Goal: Task Accomplishment & Management: Manage account settings

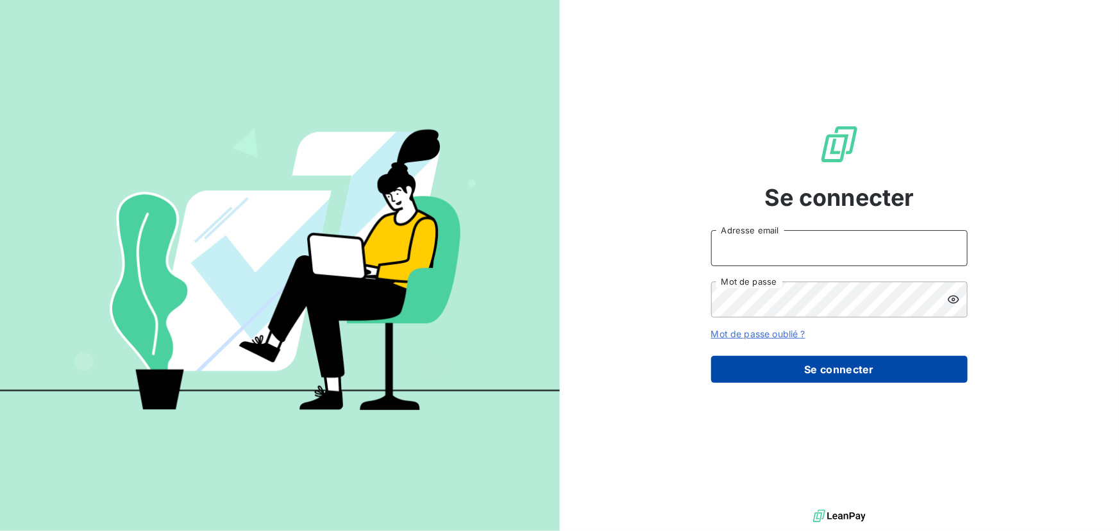
type input "[EMAIL_ADDRESS][DOMAIN_NAME]"
click at [808, 359] on button "Se connecter" at bounding box center [839, 369] width 256 height 27
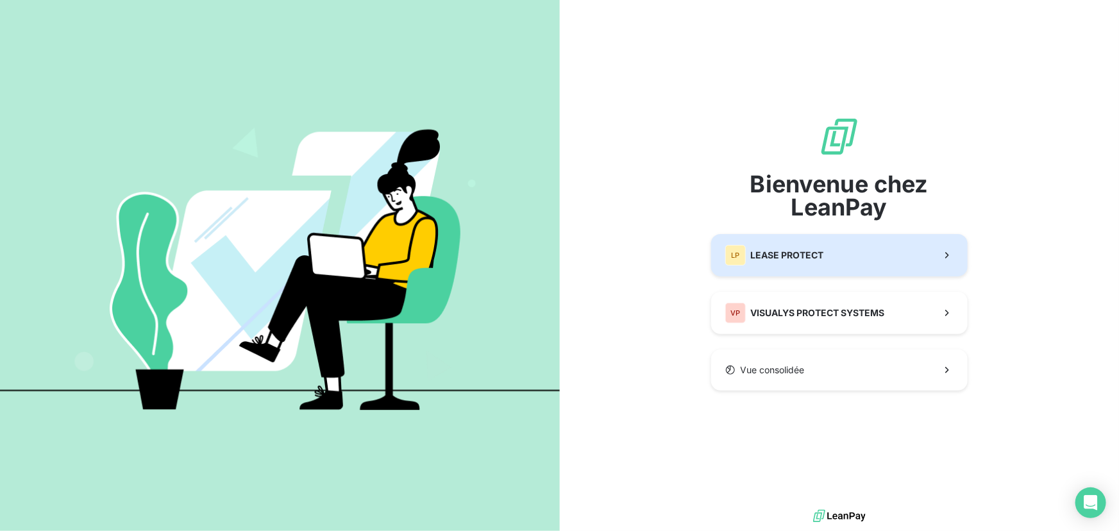
click at [885, 269] on button "LP LEASE PROTECT" at bounding box center [839, 255] width 256 height 42
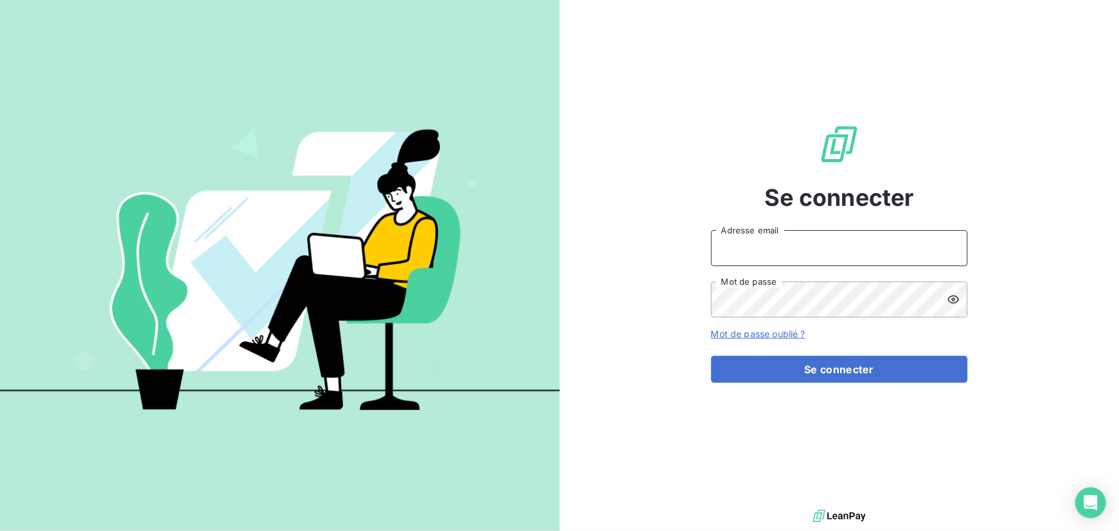
type input "[EMAIL_ADDRESS][DOMAIN_NAME]"
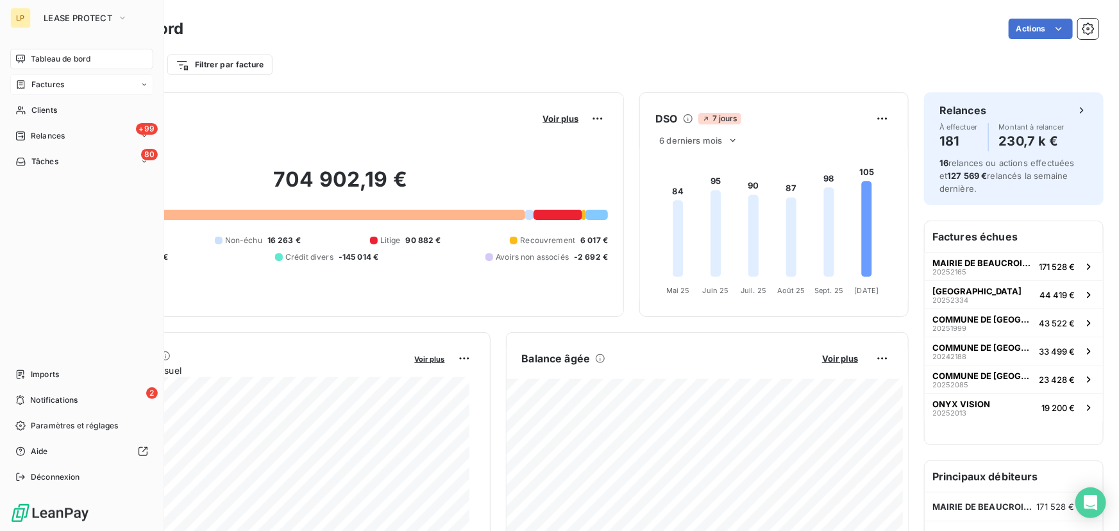
click at [33, 88] on span "Factures" at bounding box center [47, 85] width 33 height 12
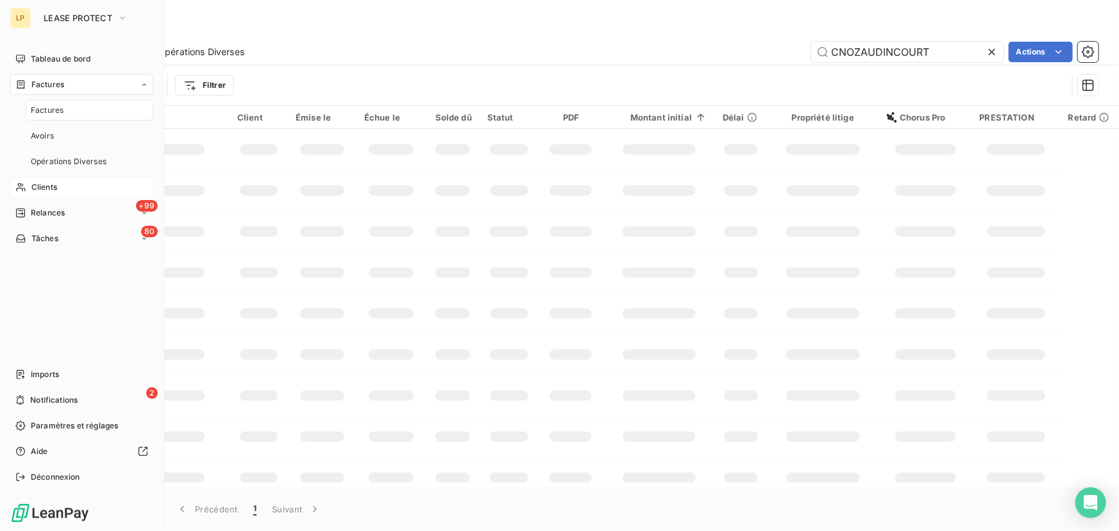
click at [51, 190] on span "Clients" at bounding box center [44, 187] width 26 height 12
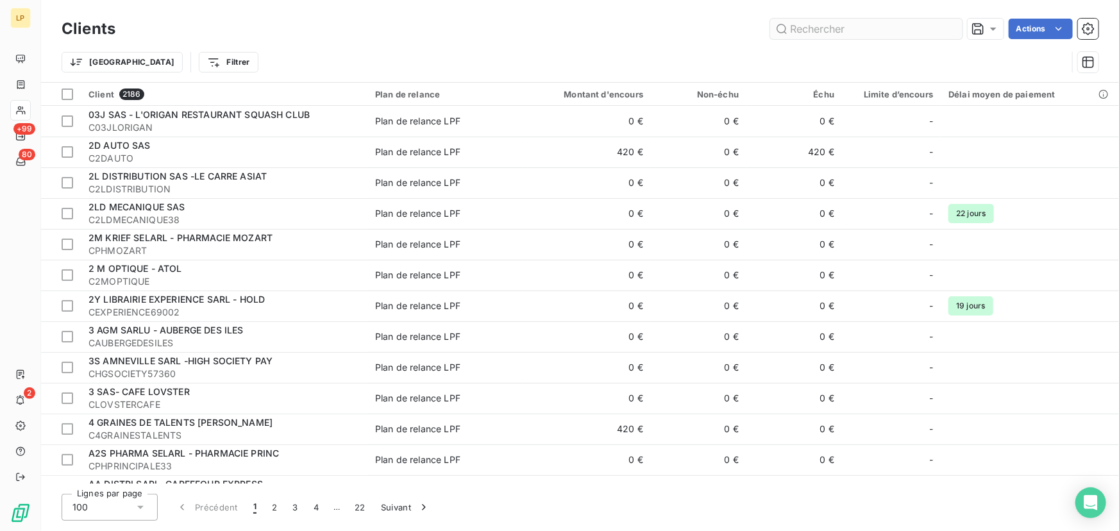
click at [812, 28] on input "text" at bounding box center [866, 29] width 192 height 21
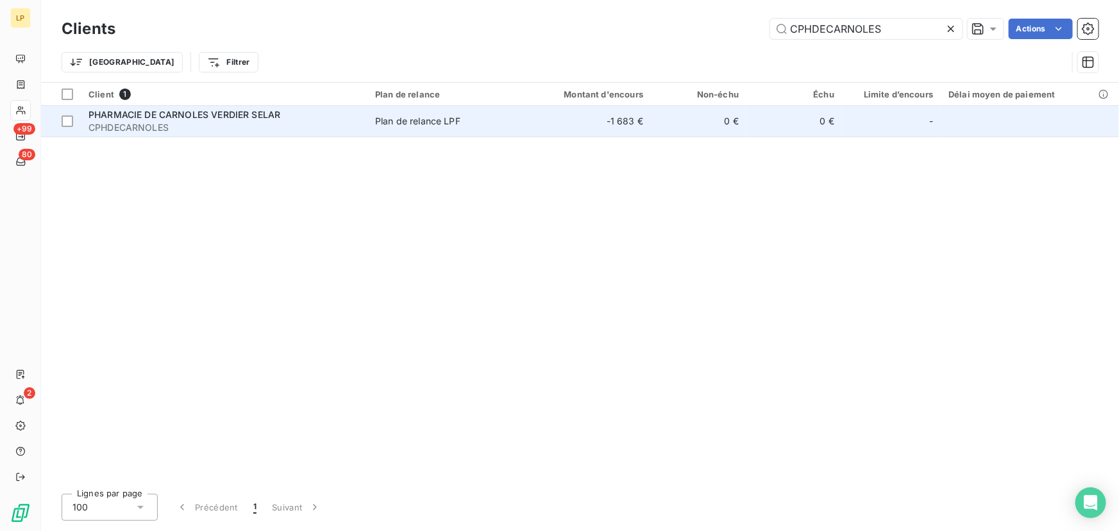
type input "CPHDECARNOLES"
click at [454, 128] on td "Plan de relance LPF" at bounding box center [444, 121] width 155 height 31
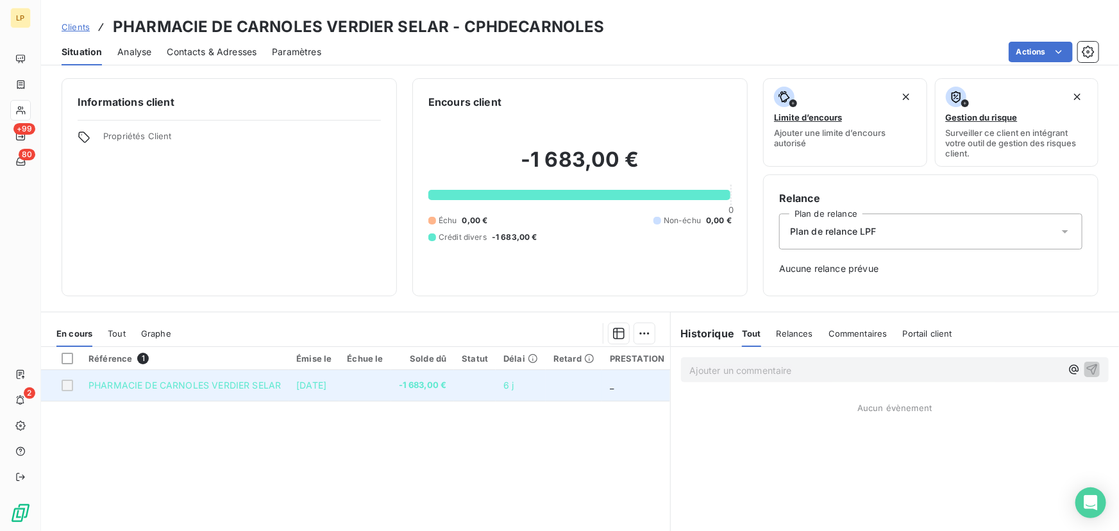
click at [367, 388] on td at bounding box center [364, 385] width 51 height 31
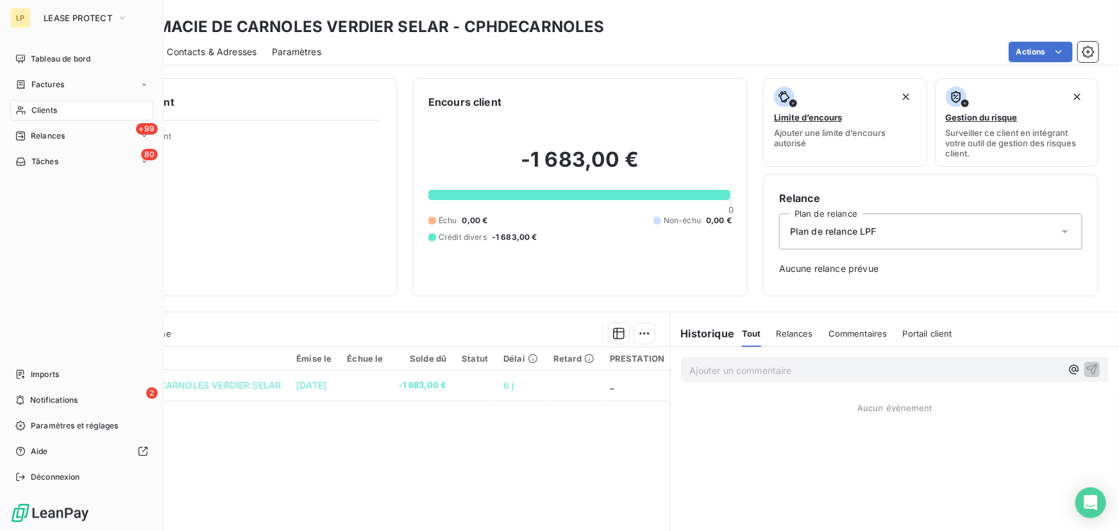
click at [25, 114] on icon at bounding box center [20, 110] width 11 height 10
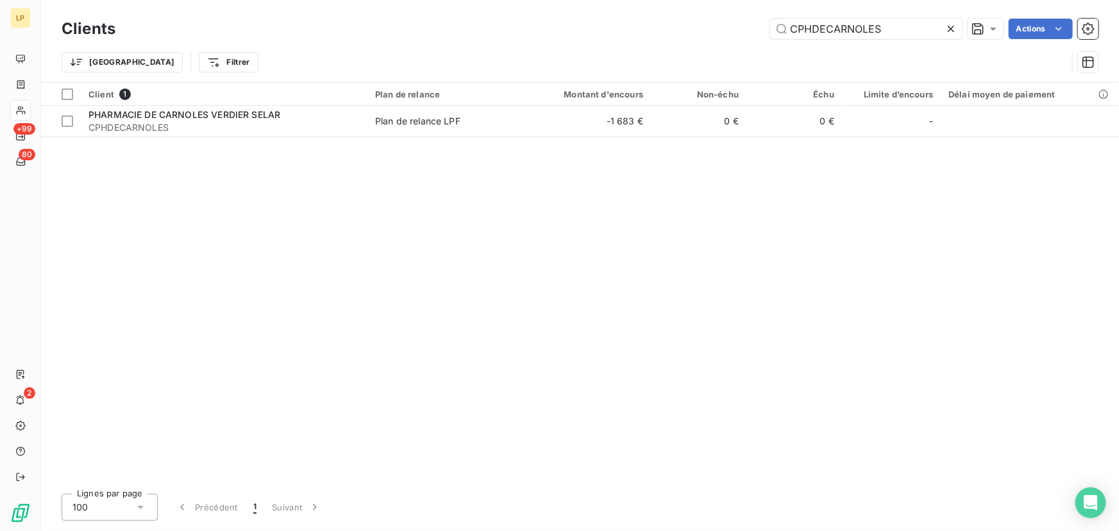
click at [949, 28] on icon at bounding box center [950, 29] width 6 height 6
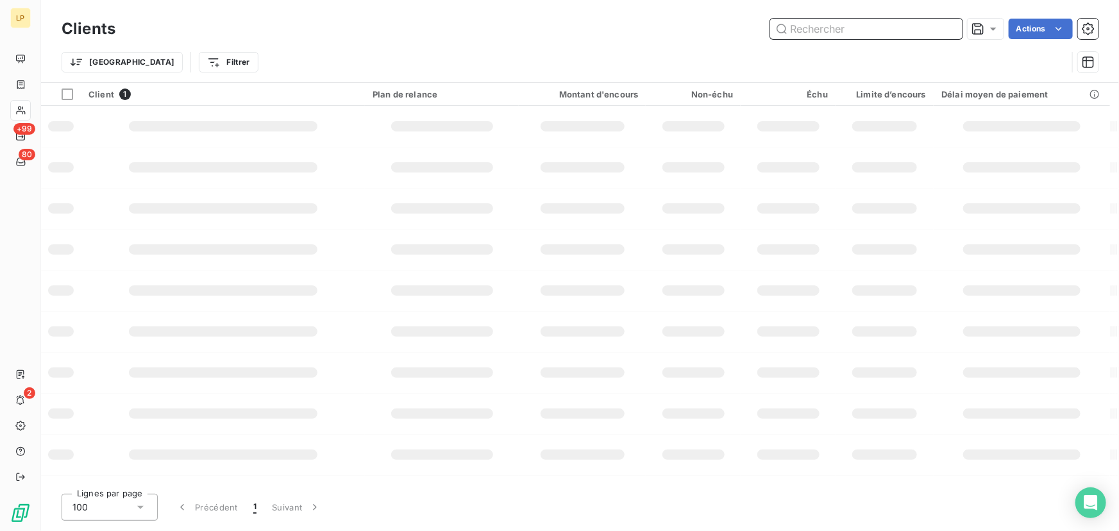
click at [859, 27] on input "text" at bounding box center [866, 29] width 192 height 21
paste input "CWATSAP"
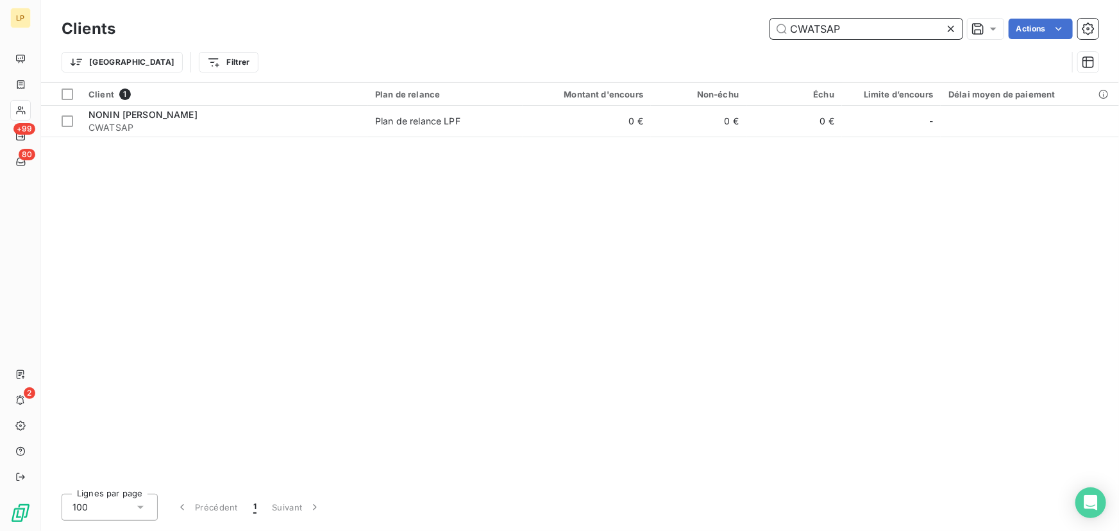
type input "CWATSAP"
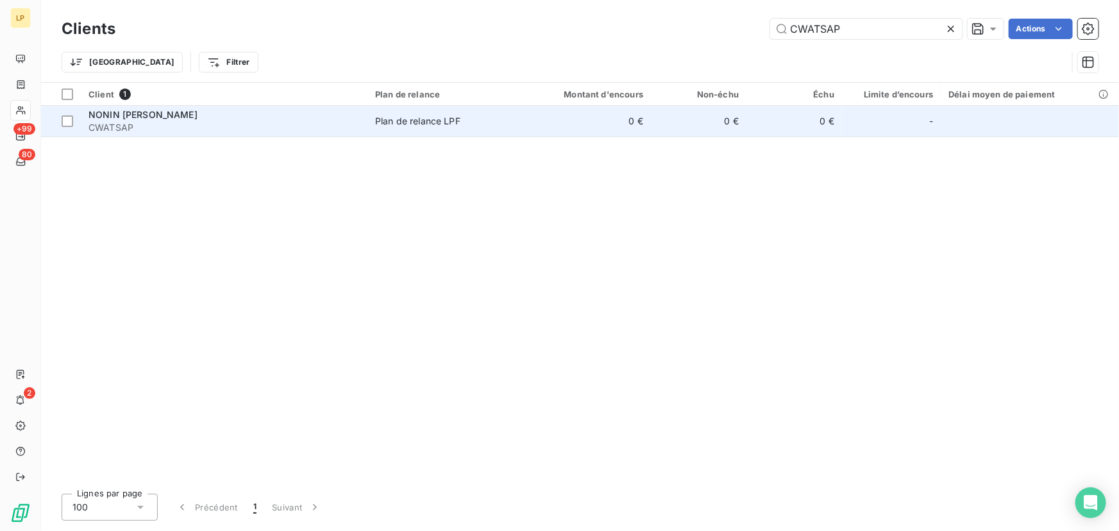
click at [653, 126] on td "0 €" at bounding box center [699, 121] width 96 height 31
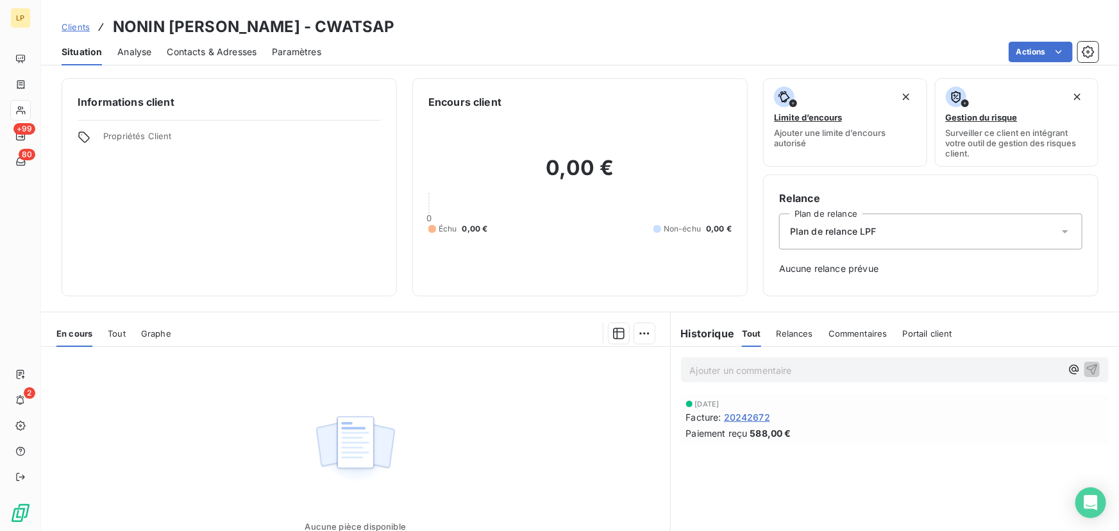
click at [747, 412] on span "20242672" at bounding box center [747, 416] width 46 height 13
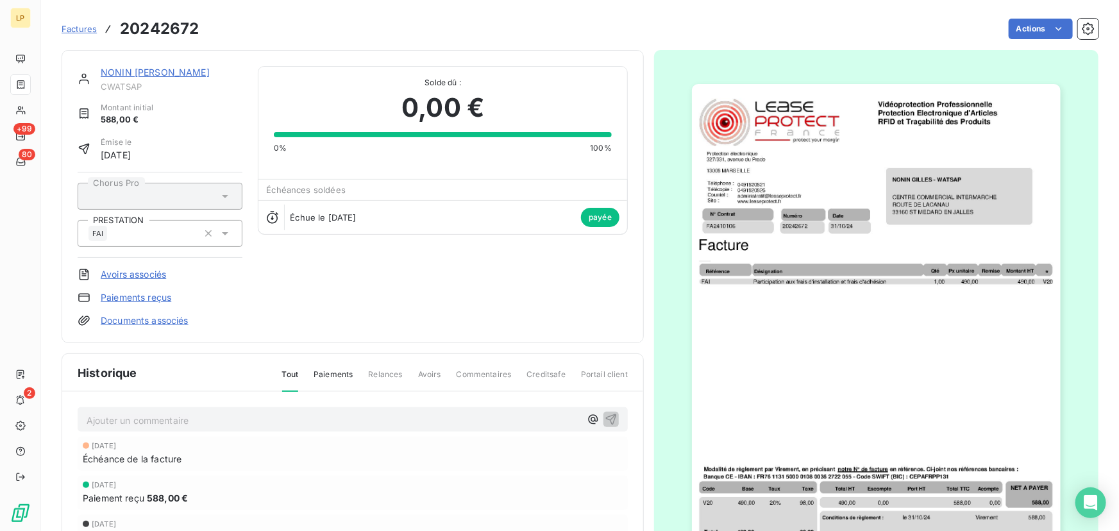
click at [849, 365] on img "button" at bounding box center [876, 345] width 369 height 522
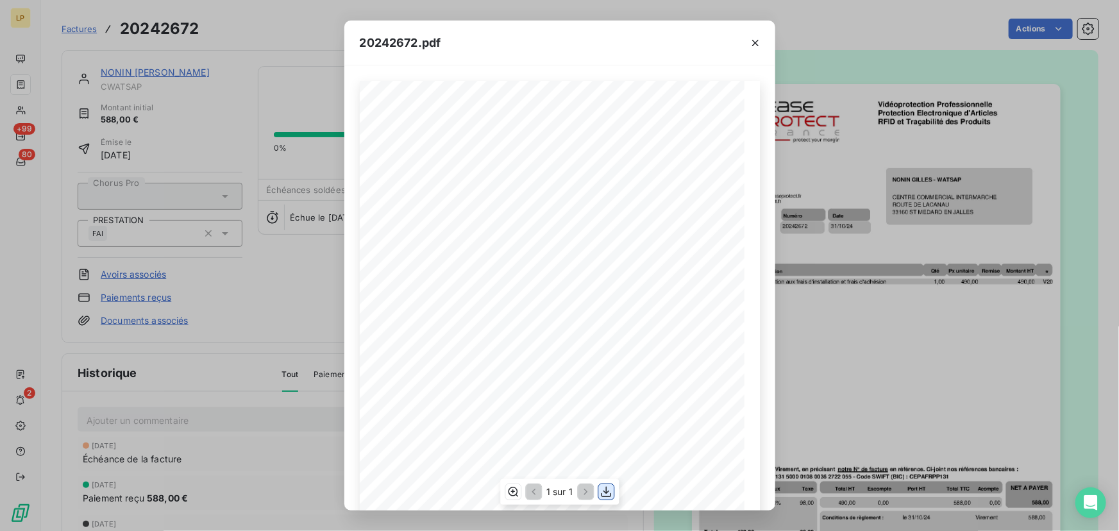
click at [606, 495] on icon "button" at bounding box center [605, 491] width 13 height 13
click at [253, 273] on div "20242672.pdf N° Contrat Numéro 20242672 [DATE] FA2410106 Date Protection électr…" at bounding box center [559, 265] width 1119 height 531
